Goal: Information Seeking & Learning: Learn about a topic

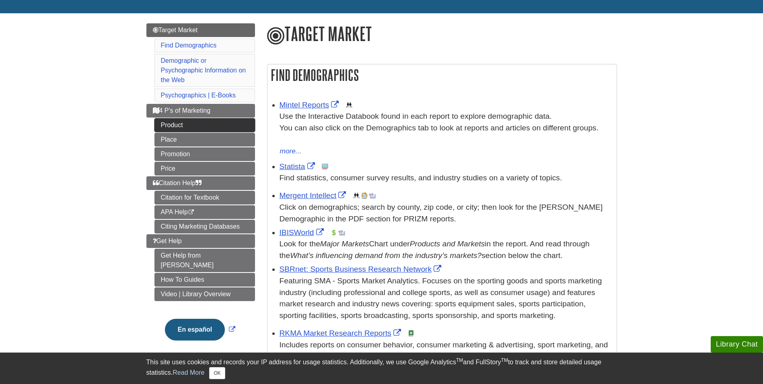
scroll to position [84, 0]
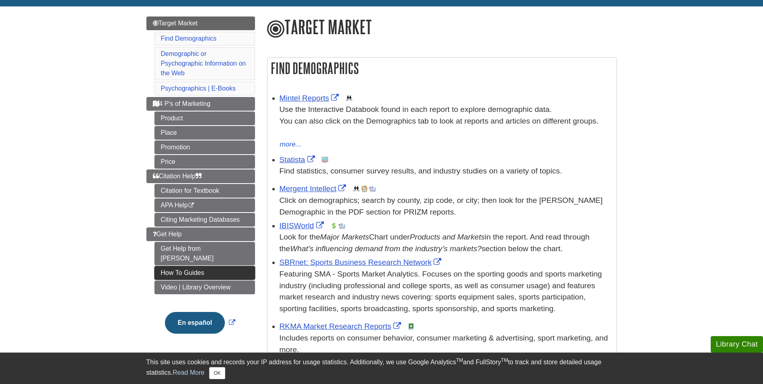
click at [201, 266] on link "How To Guides" at bounding box center [204, 273] width 101 height 14
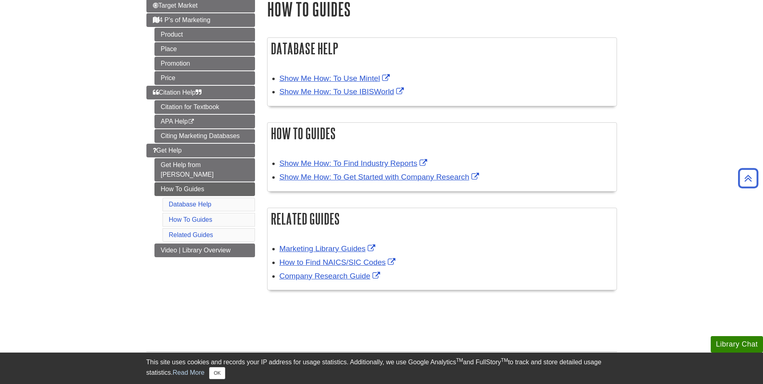
scroll to position [102, 0]
click at [325, 75] on link "Show Me How: To Use Mintel" at bounding box center [336, 78] width 112 height 8
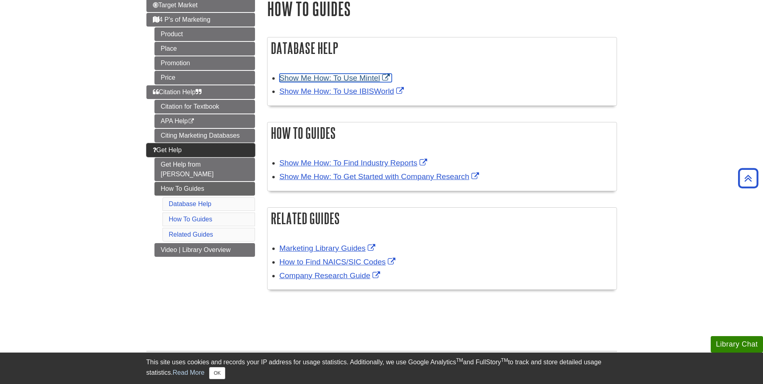
scroll to position [0, 0]
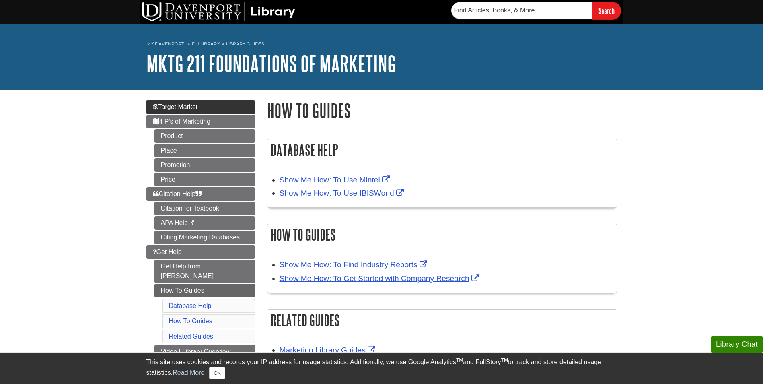
click at [205, 108] on link "Target Market" at bounding box center [200, 107] width 109 height 14
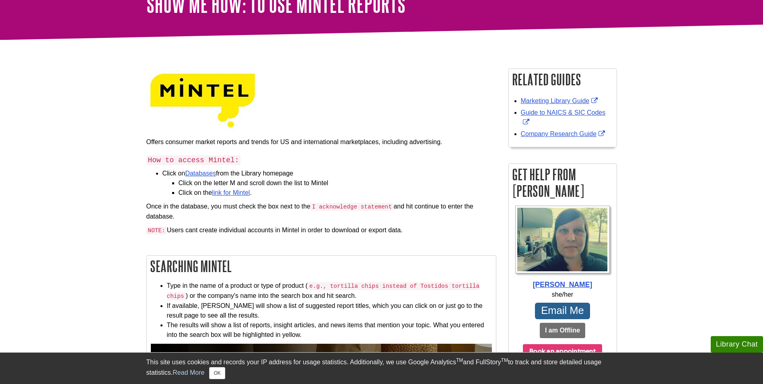
scroll to position [60, 0]
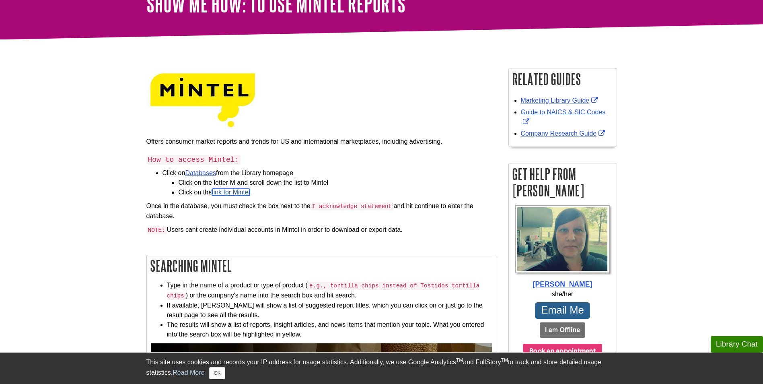
click at [226, 193] on link "link for Mintel" at bounding box center [231, 192] width 38 height 7
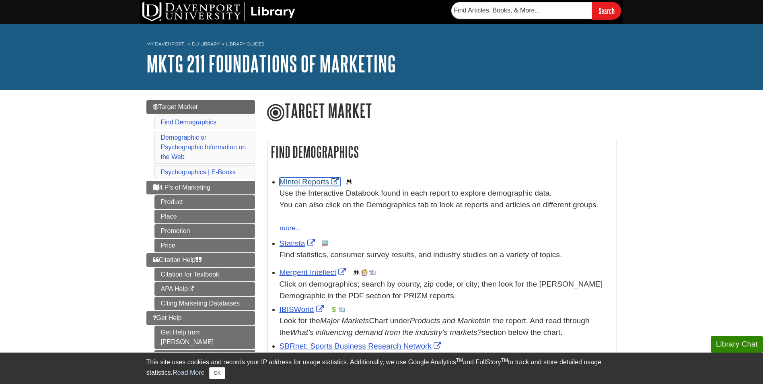
click at [315, 179] on link "Mintel Reports" at bounding box center [311, 181] width 62 height 8
click at [296, 250] on p "Find statistics, consumer survey results, and industry studies on a variety of …" at bounding box center [446, 255] width 333 height 12
click at [291, 240] on link "Statista" at bounding box center [298, 243] width 37 height 8
click at [286, 309] on link "IBISWorld" at bounding box center [303, 309] width 46 height 8
